Goal: Transaction & Acquisition: Download file/media

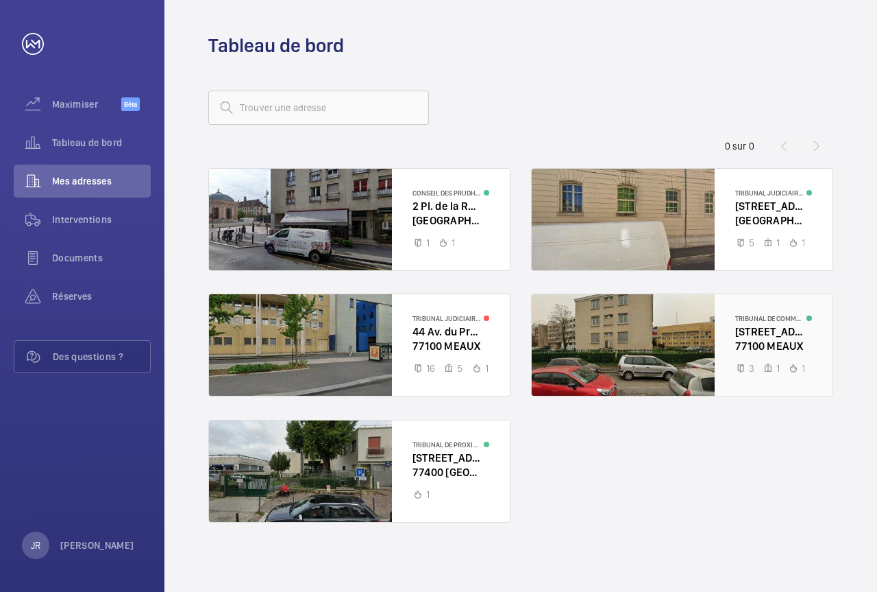
click at [757, 333] on div at bounding box center [682, 344] width 301 height 101
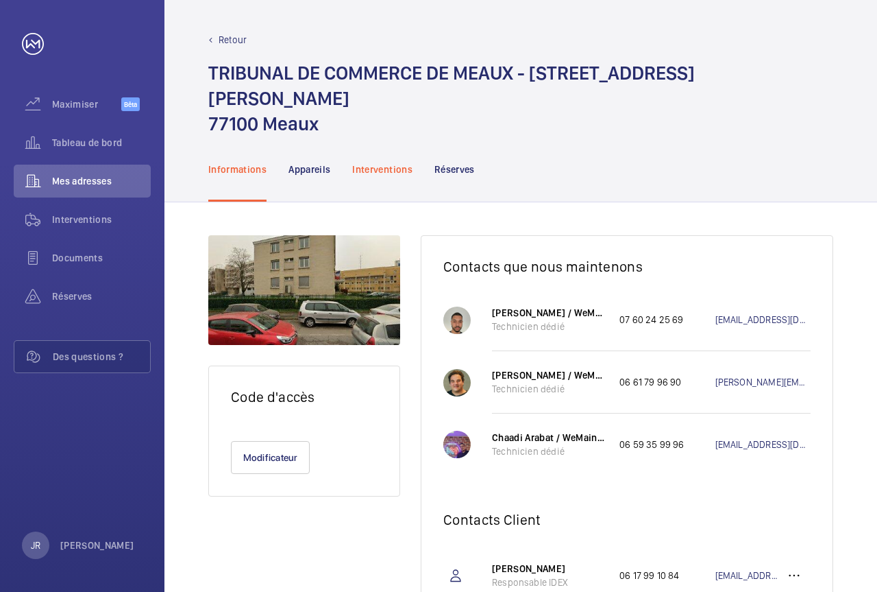
click at [366, 164] on font "Interventions" at bounding box center [382, 169] width 60 height 11
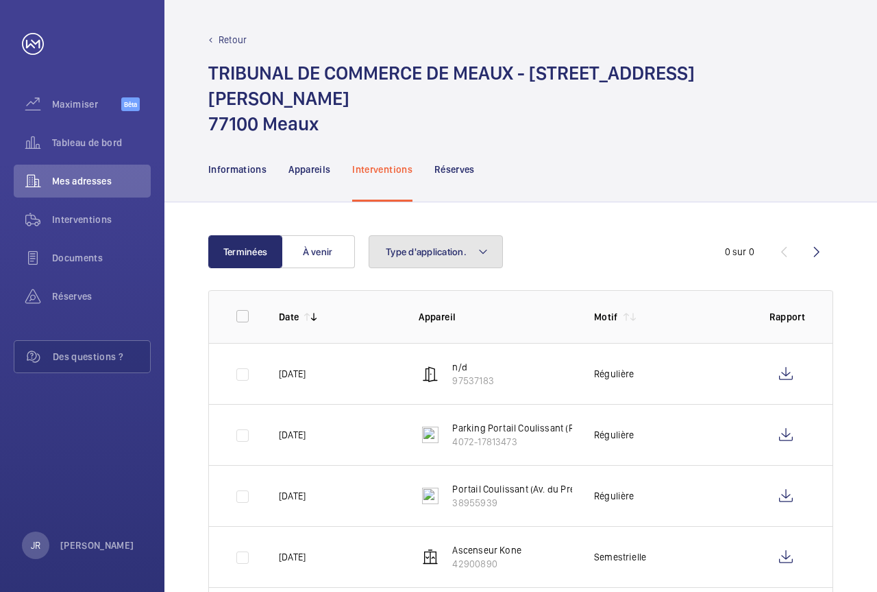
click at [455, 246] on font "Type d'application." at bounding box center [426, 251] width 81 height 11
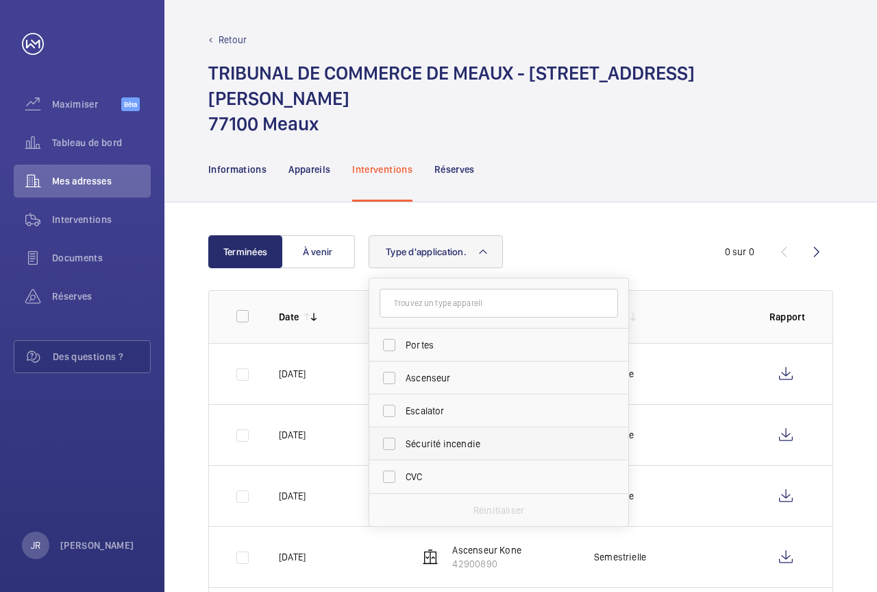
click at [389, 427] on label "Sécurité incendie" at bounding box center [488, 443] width 239 height 33
click at [389, 430] on input "Sécurité incendie" at bounding box center [389, 443] width 27 height 27
checkbox input "true"
click at [605, 136] on div "Informations Appareils Interventions Réserves" at bounding box center [520, 168] width 625 height 65
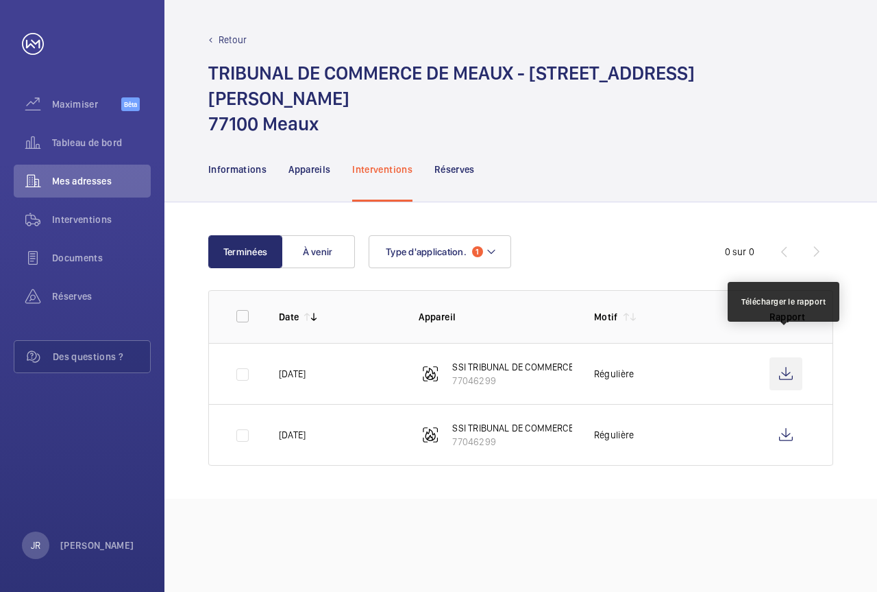
click at [781, 359] on wm-front-icon-button at bounding box center [786, 373] width 33 height 33
